Goal: Task Accomplishment & Management: Use online tool/utility

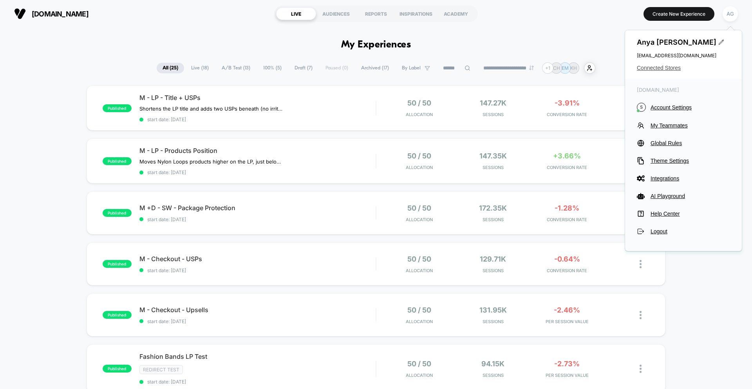
click at [667, 65] on span "Connected Stores" at bounding box center [683, 68] width 93 height 6
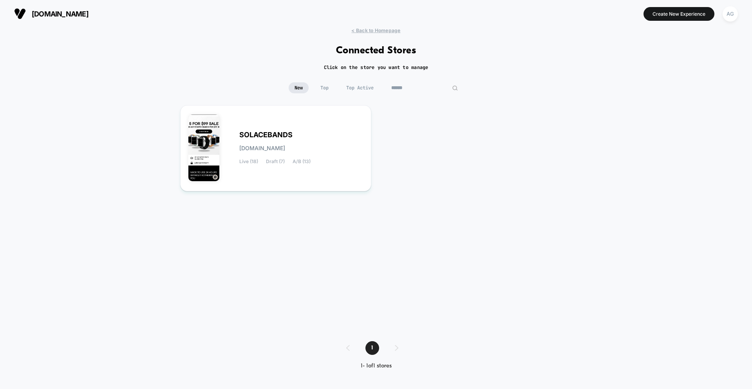
click at [422, 89] on input "******" at bounding box center [424, 87] width 78 height 11
type input "****"
click at [337, 123] on div "AWEINSPIRED [DOMAIN_NAME] Live (1) Draft (0) A/B (1)" at bounding box center [275, 148] width 175 height 70
